Goal: Task Accomplishment & Management: Manage account settings

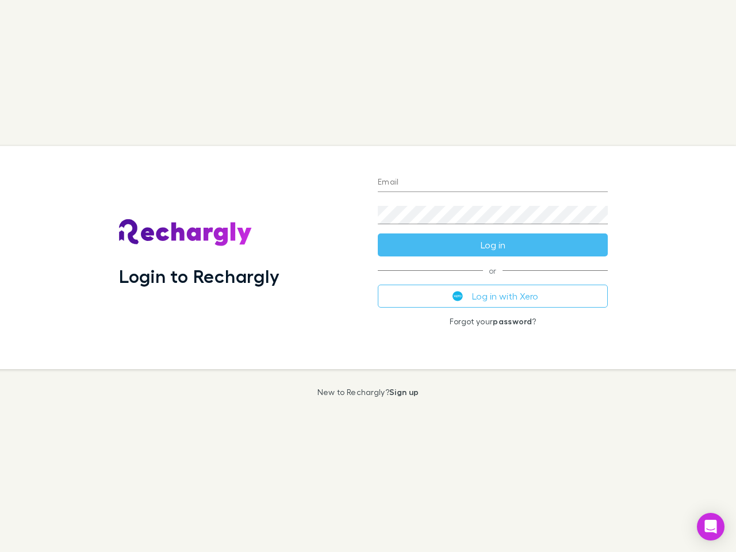
click at [368, 276] on div "Login to Rechargly" at bounding box center [239, 257] width 259 height 223
click at [493, 183] on input "Email" at bounding box center [493, 183] width 230 height 18
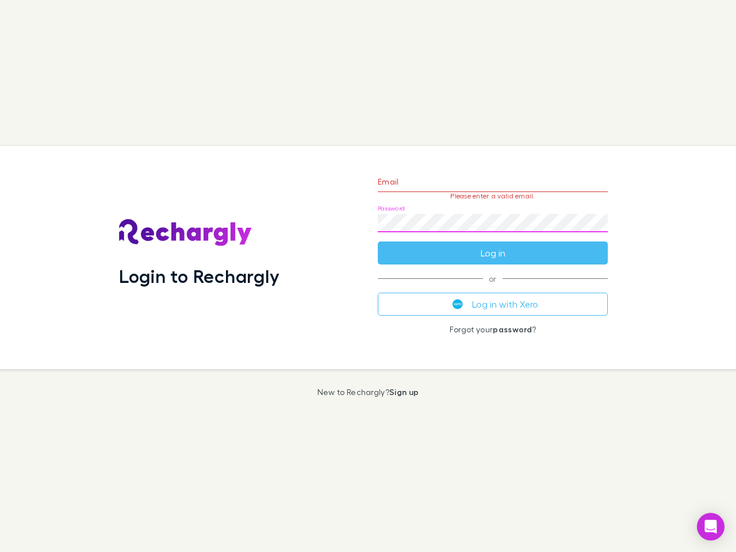
click at [493, 245] on form "Email Please enter a valid email. Password Log in" at bounding box center [493, 214] width 230 height 100
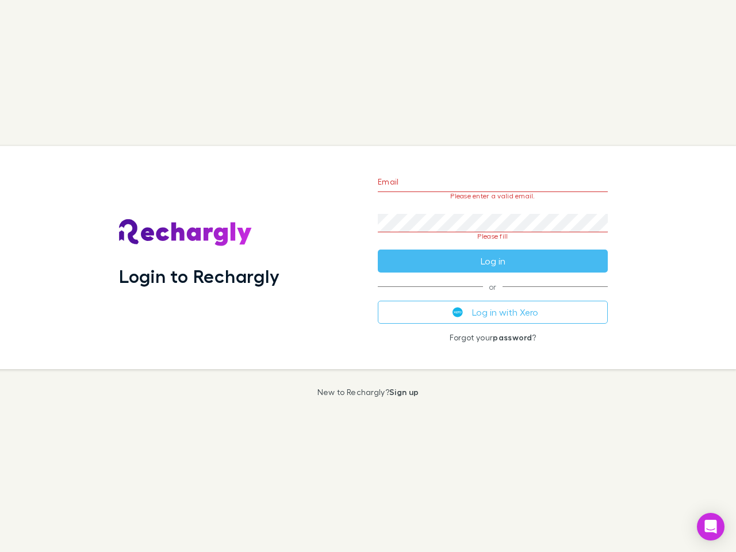
click at [493, 296] on div "Email Please enter a valid email. Password Please fill Log in or Log in with Xe…" at bounding box center [492, 257] width 248 height 223
click at [710, 527] on icon "Open Intercom Messenger" at bounding box center [711, 527] width 12 height 14
